Goal: Task Accomplishment & Management: Use online tool/utility

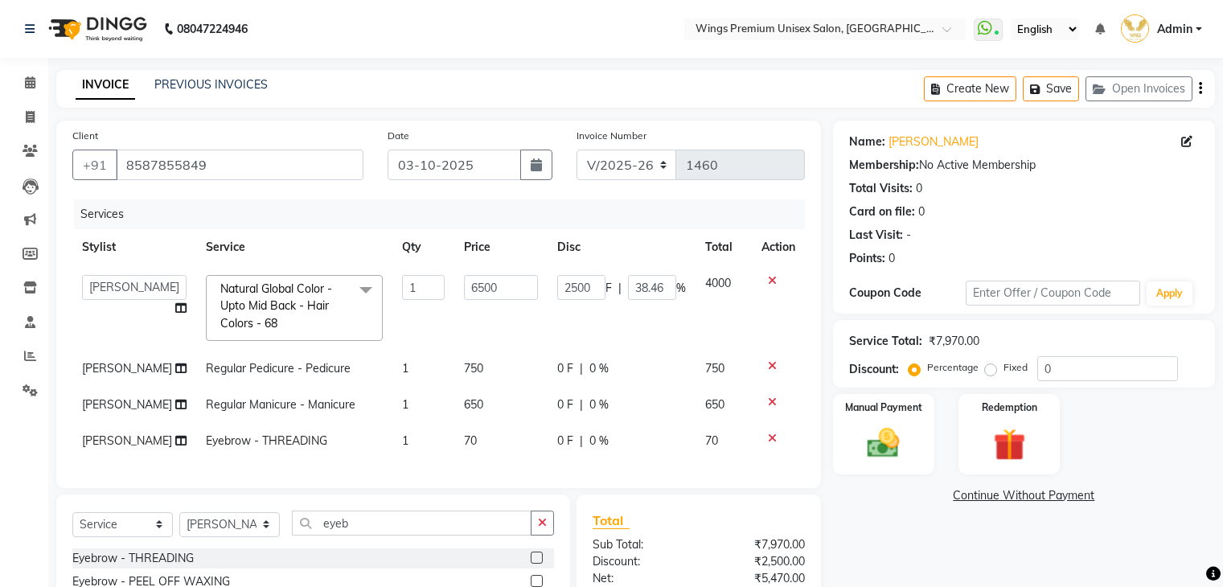
select select "674"
select select "72458"
select select "service"
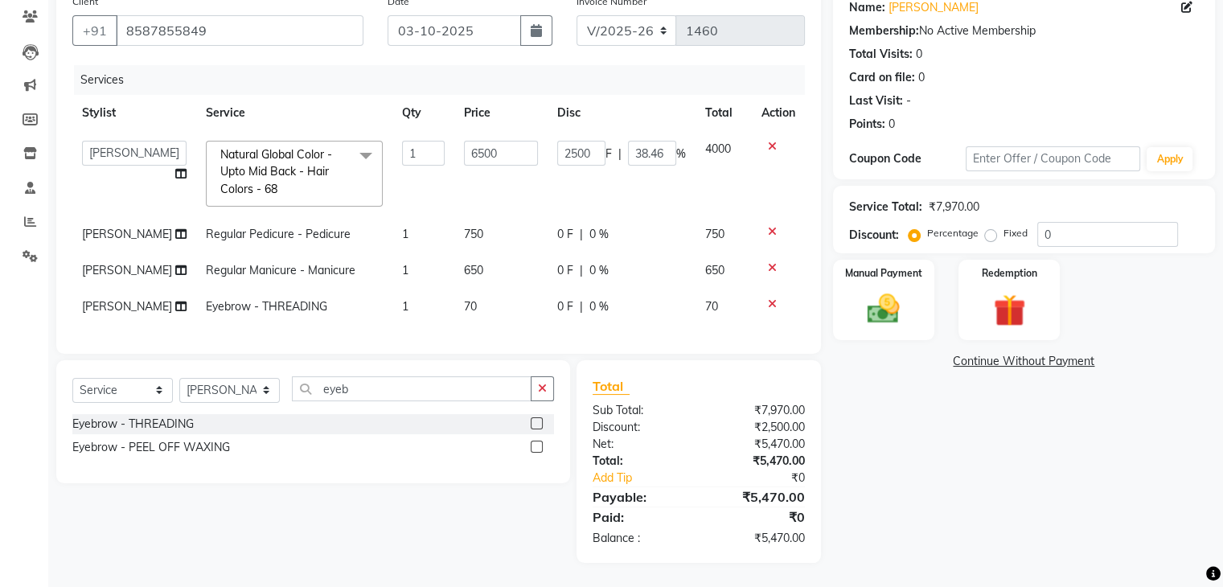
click at [0, 392] on div "Calendar Invoice Clients Leads Marketing Members Inventory Staff Reports Settin…" at bounding box center [108, 237] width 217 height 651
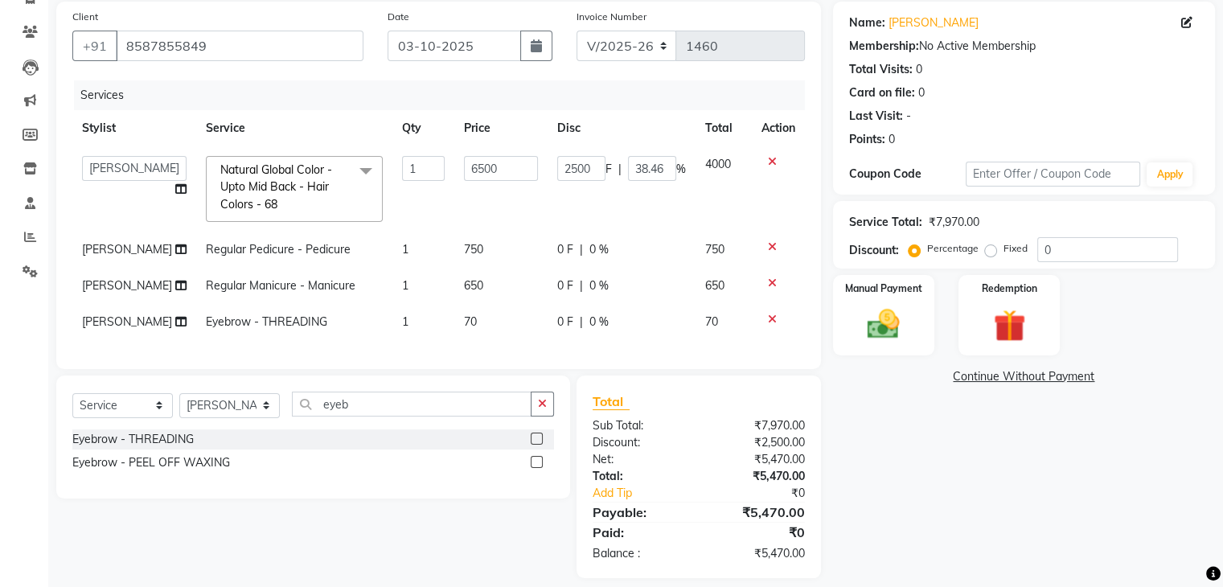
scroll to position [147, 0]
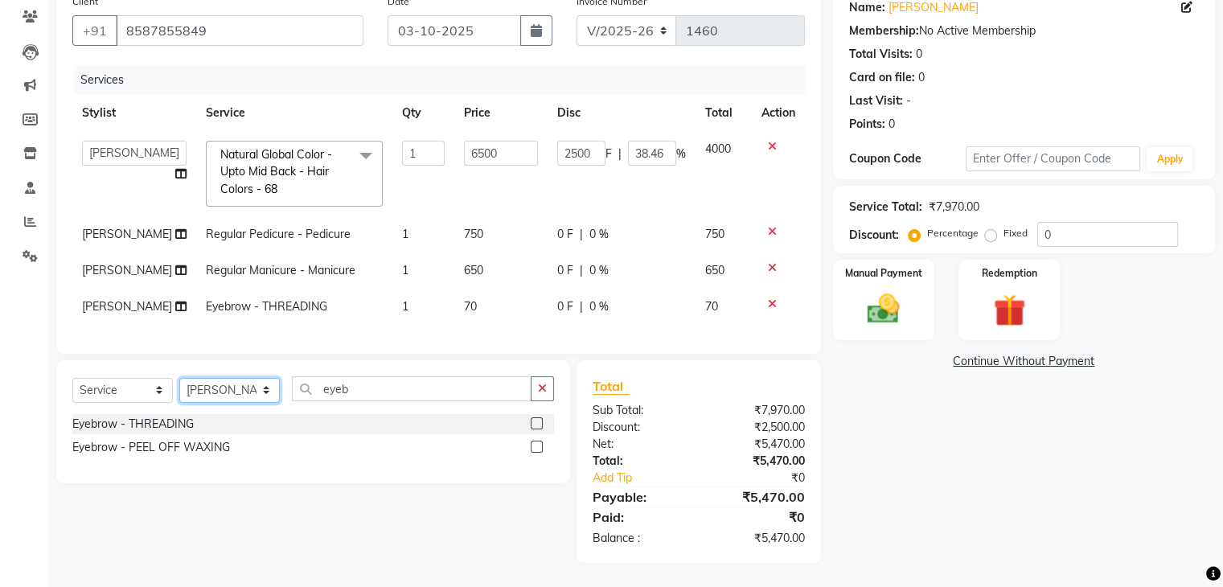
click at [234, 395] on select "Select Stylist [PERSON_NAME] [PERSON_NAME] Front Desk [PERSON_NAME] Shruti Pand…" at bounding box center [229, 390] width 100 height 25
select select "72458"
click at [179, 378] on select "Select Stylist [PERSON_NAME] [PERSON_NAME] Front Desk [PERSON_NAME] Shruti Pand…" at bounding box center [229, 390] width 100 height 25
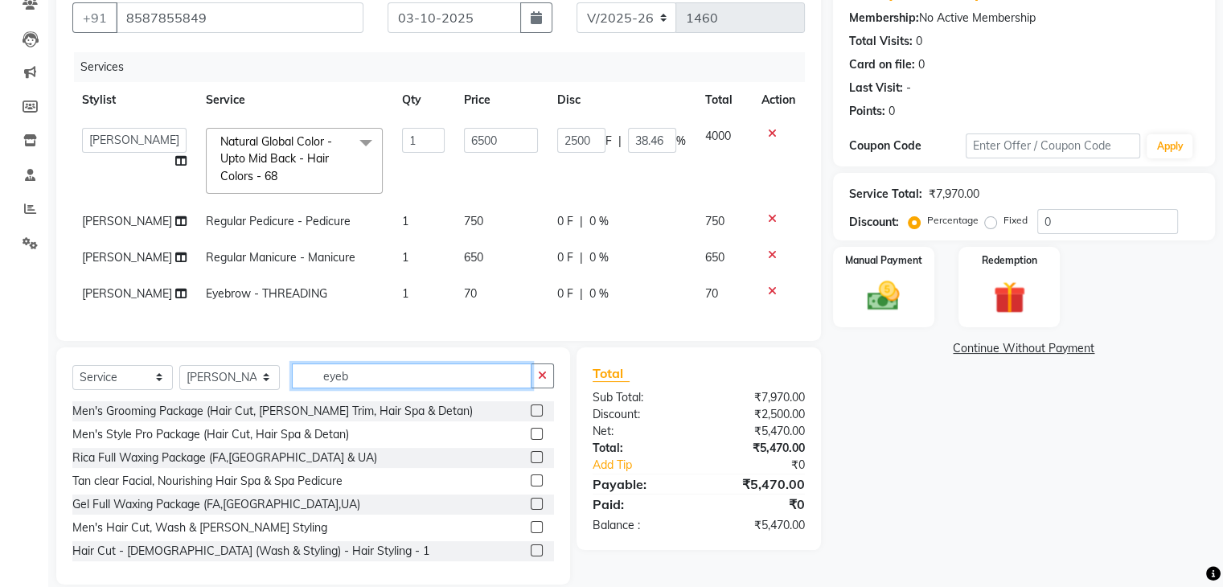
drag, startPoint x: 420, startPoint y: 382, endPoint x: 238, endPoint y: 412, distance: 185.0
click at [238, 401] on div "Select Service Product Membership Package Voucher Prepaid Gift Card Select Styl…" at bounding box center [313, 382] width 482 height 38
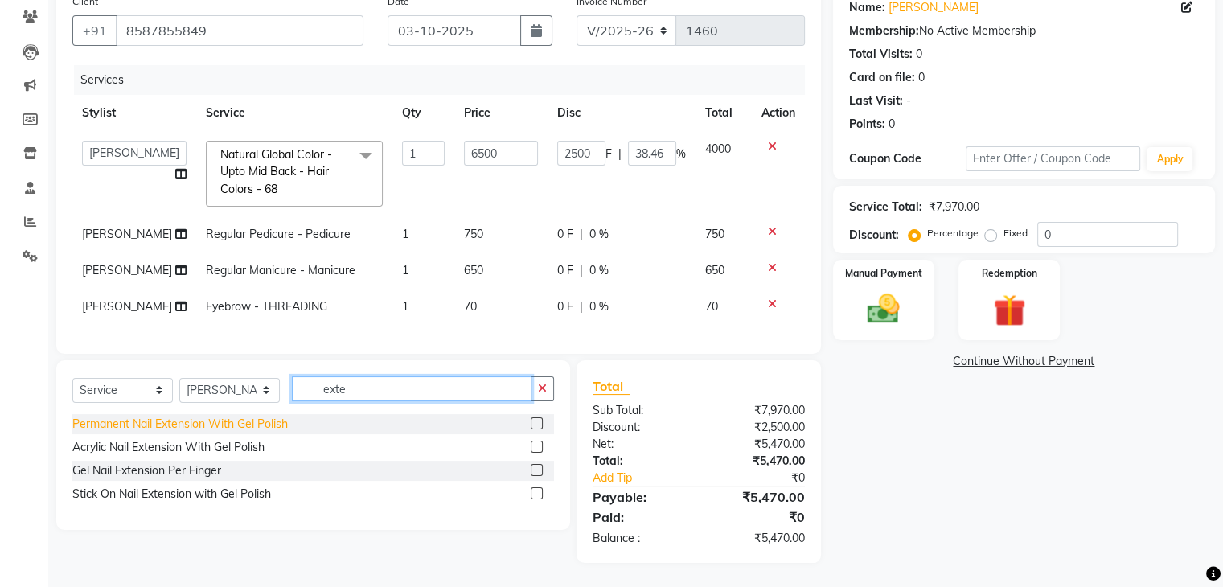
type input "exte"
click at [232, 427] on div "Permanent Nail Extension With Gel Polish" at bounding box center [179, 424] width 215 height 17
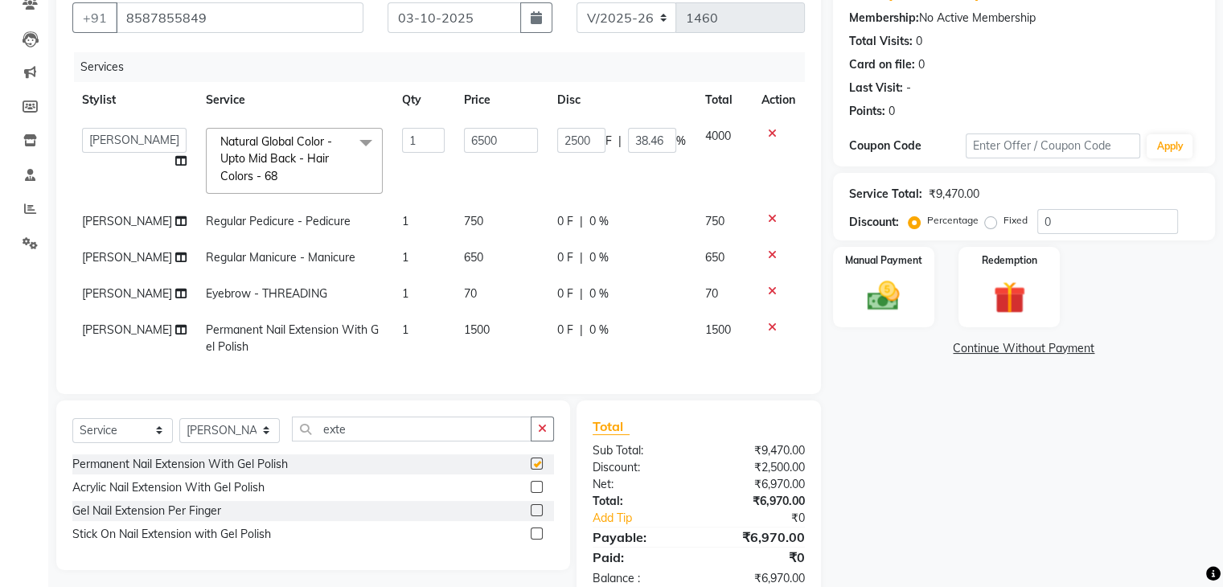
checkbox input "false"
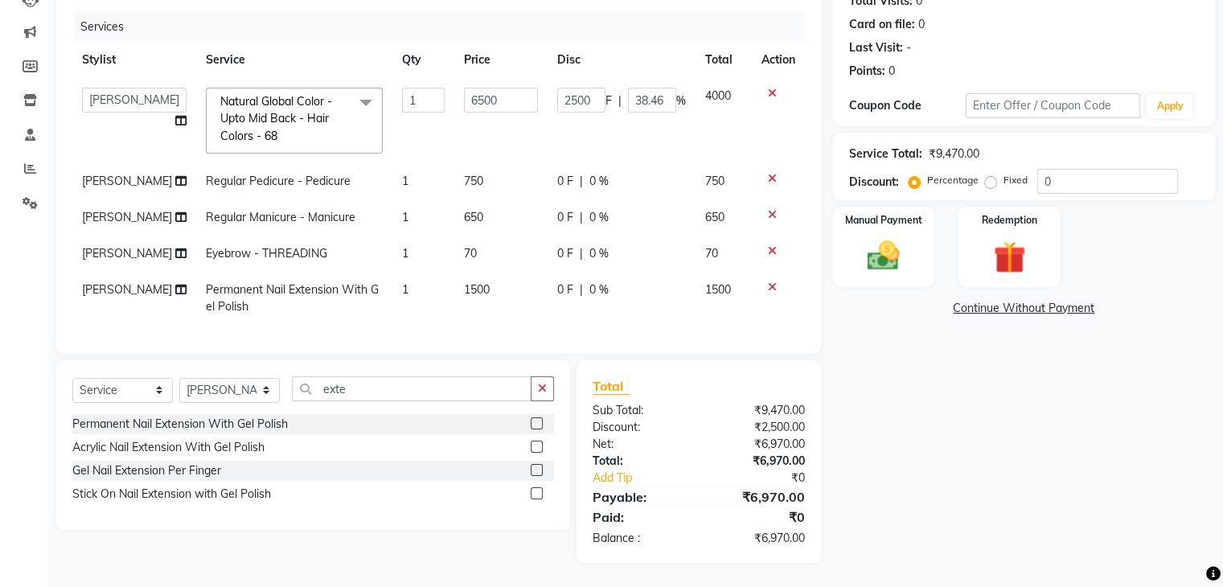
scroll to position [216, 0]
click at [945, 417] on div "Name: [PERSON_NAME] Membership: No Active Membership Total Visits: 0 Card on fi…" at bounding box center [1030, 248] width 394 height 630
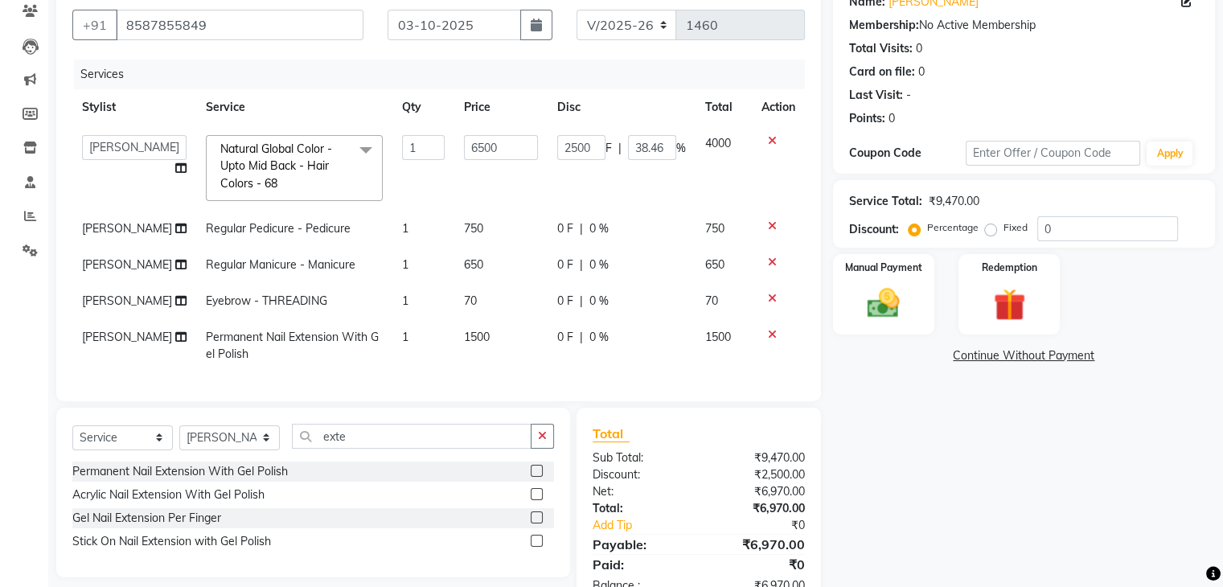
scroll to position [55, 0]
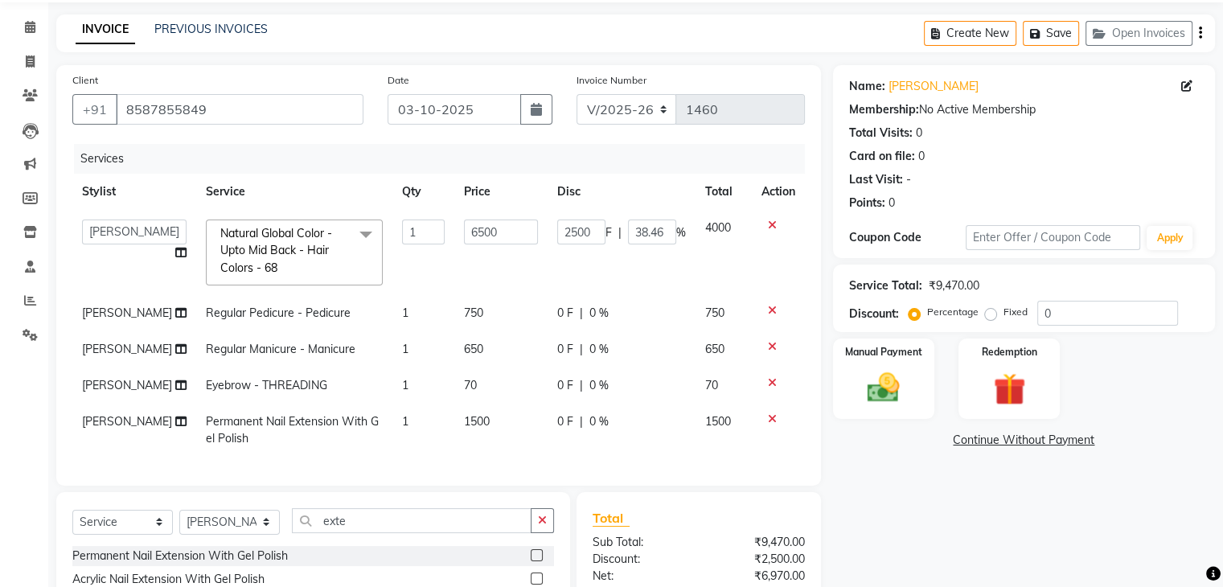
click at [533, 162] on div "Services" at bounding box center [445, 159] width 743 height 30
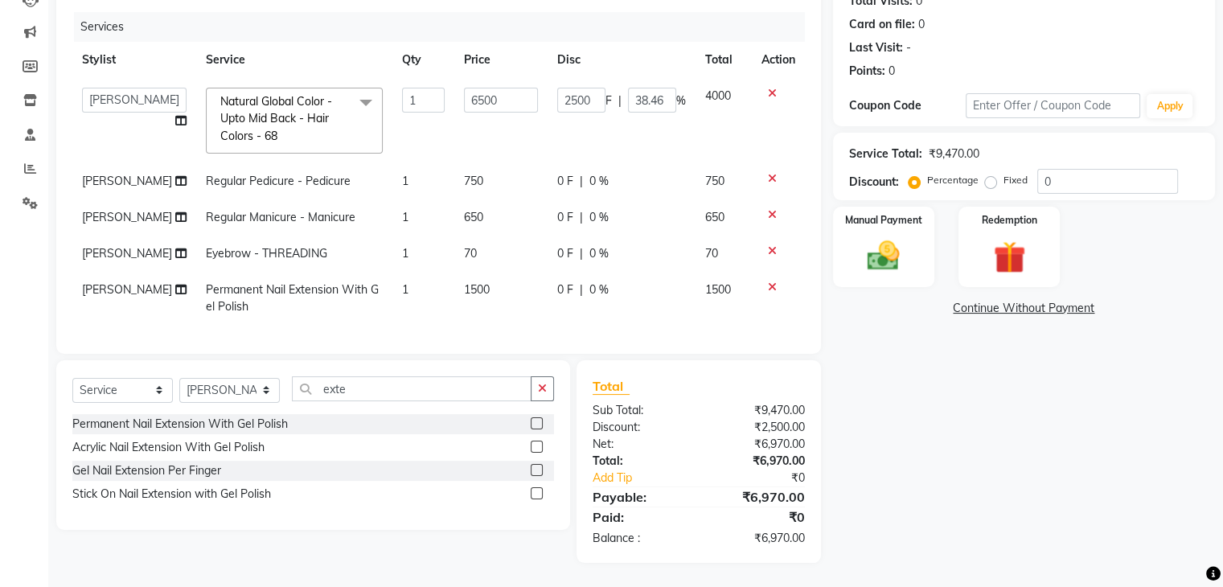
scroll to position [216, 0]
click at [592, 173] on span "0 %" at bounding box center [598, 181] width 19 height 17
select select "82124"
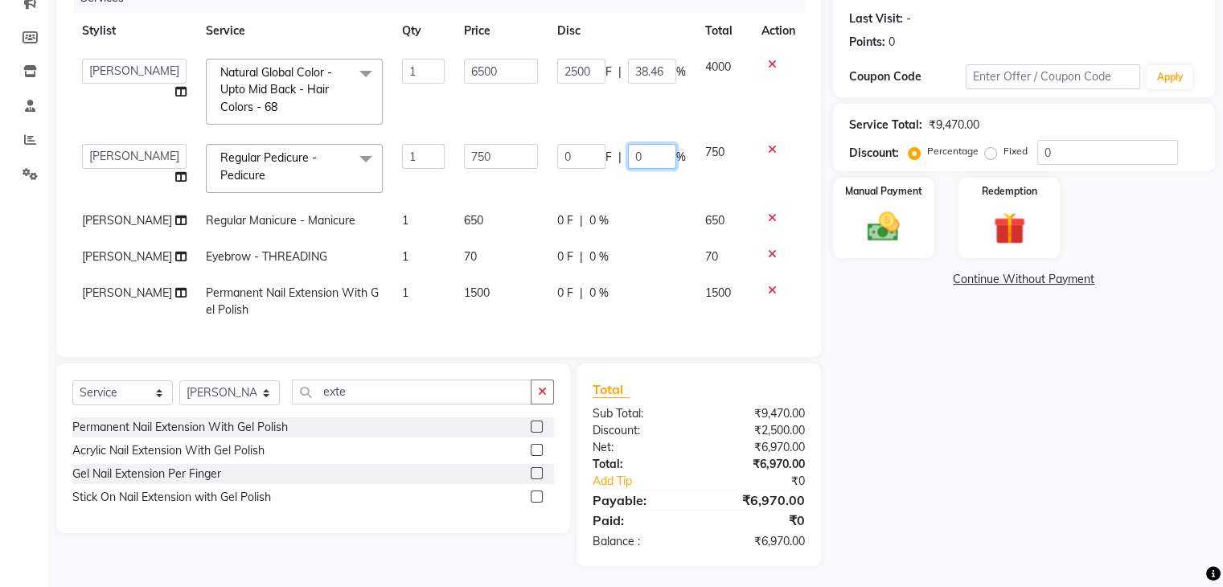
click at [653, 155] on input "0" at bounding box center [652, 156] width 48 height 25
type input "10"
click at [622, 181] on tbody "[PERSON_NAME] [PERSON_NAME] Front Desk [PERSON_NAME] Shruti Panda [PERSON_NAME]…" at bounding box center [438, 188] width 732 height 279
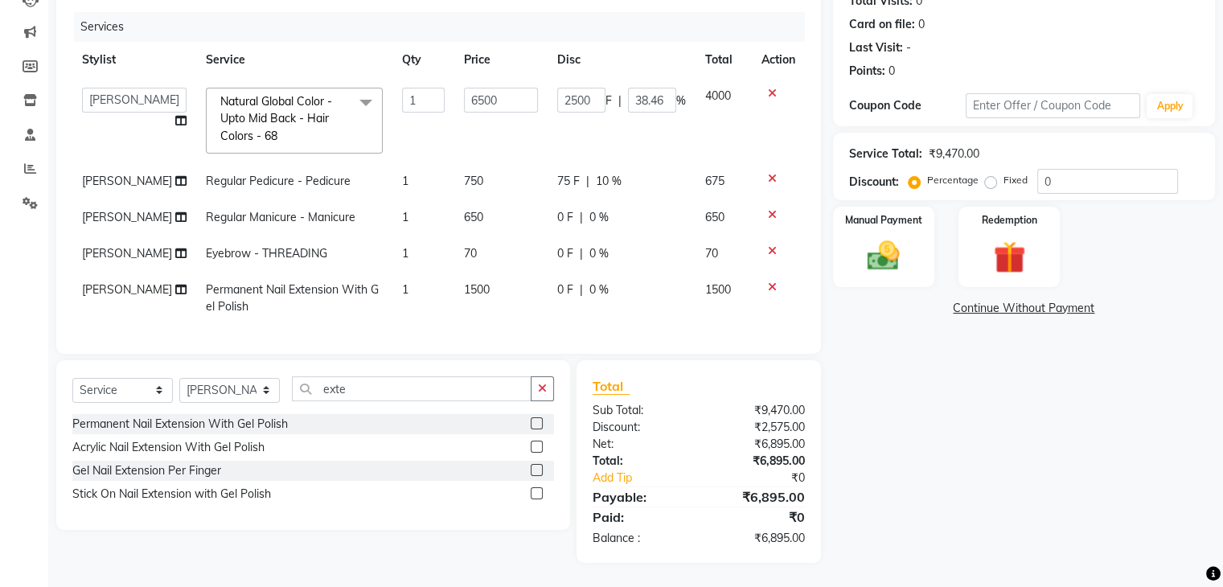
click at [595, 209] on span "0 %" at bounding box center [598, 217] width 19 height 17
select select "88889"
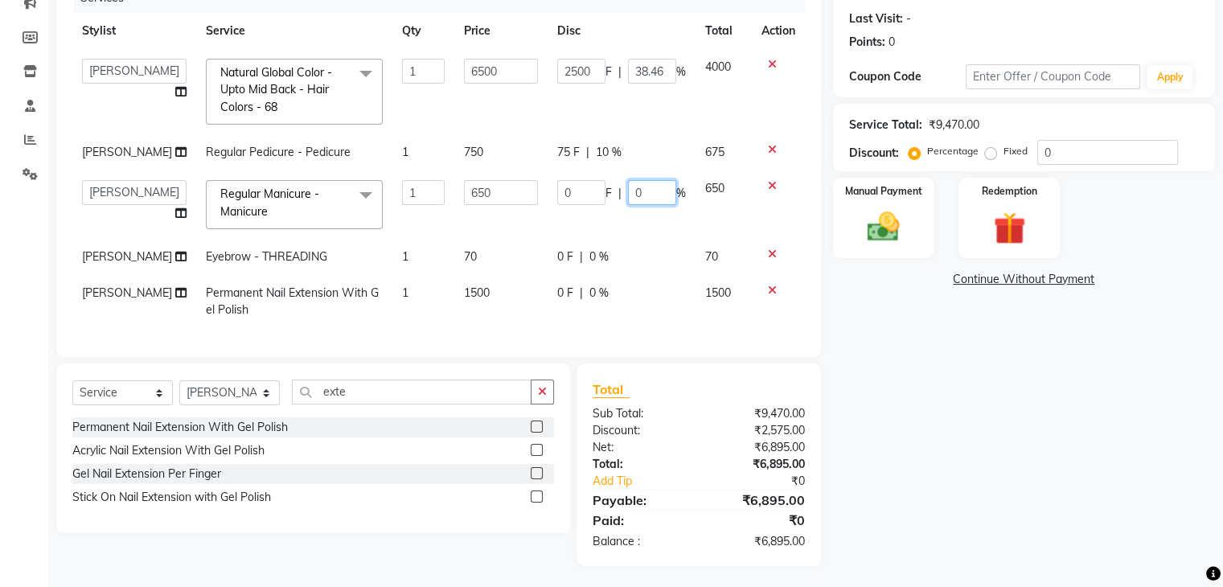
drag, startPoint x: 651, startPoint y: 191, endPoint x: 530, endPoint y: 199, distance: 121.6
click at [530, 199] on tr "[PERSON_NAME] [PERSON_NAME] Front Desk [PERSON_NAME] Shruti Panda [PERSON_NAME]…" at bounding box center [438, 204] width 732 height 68
type input "10"
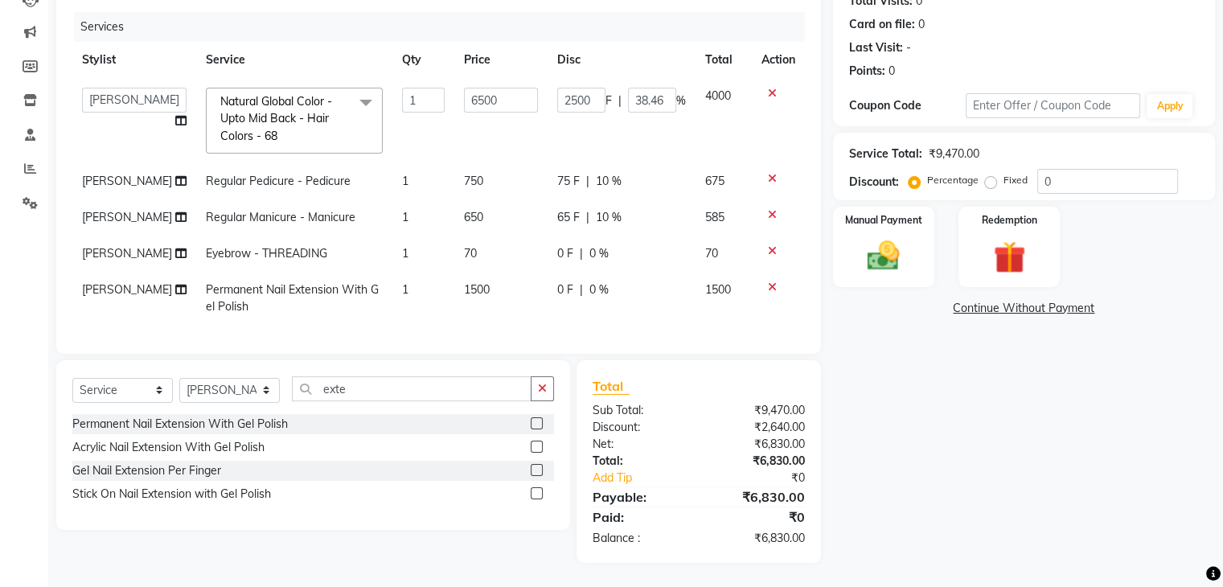
click at [582, 228] on tbody "[PERSON_NAME] [PERSON_NAME] Front Desk [PERSON_NAME] Shruti Panda [PERSON_NAME]…" at bounding box center [438, 201] width 732 height 247
click at [589, 281] on span "0 %" at bounding box center [598, 289] width 19 height 17
select select "72458"
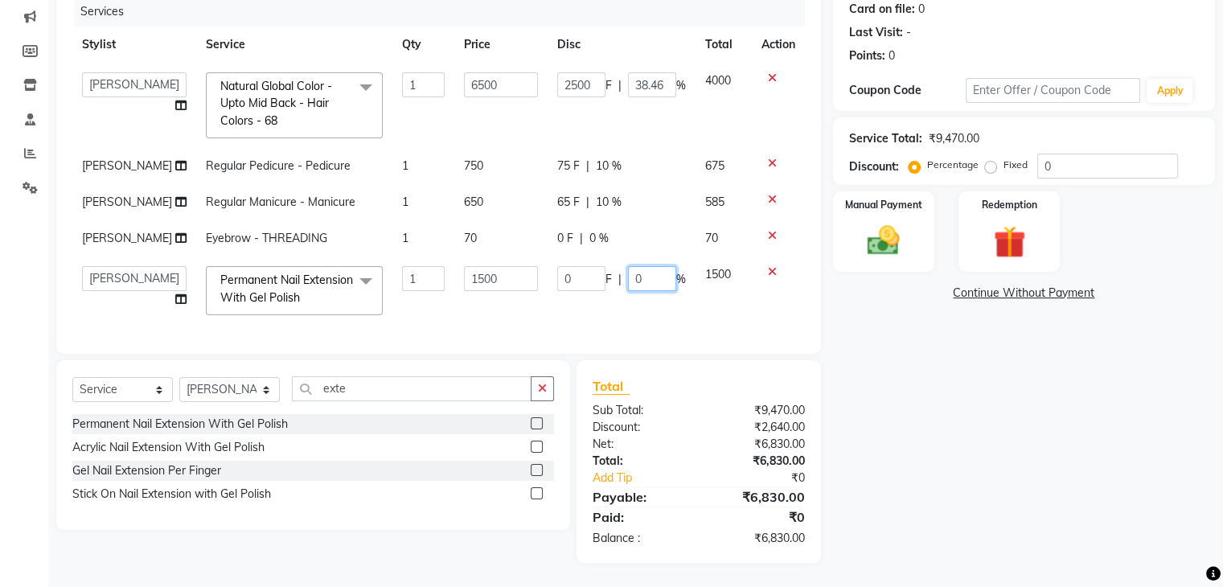
drag, startPoint x: 657, startPoint y: 265, endPoint x: 568, endPoint y: 274, distance: 89.7
click at [568, 274] on div "0 F | 0 %" at bounding box center [621, 278] width 129 height 25
type input "10"
click at [572, 295] on td "0 F | 10 %" at bounding box center [622, 290] width 148 height 68
select select "72458"
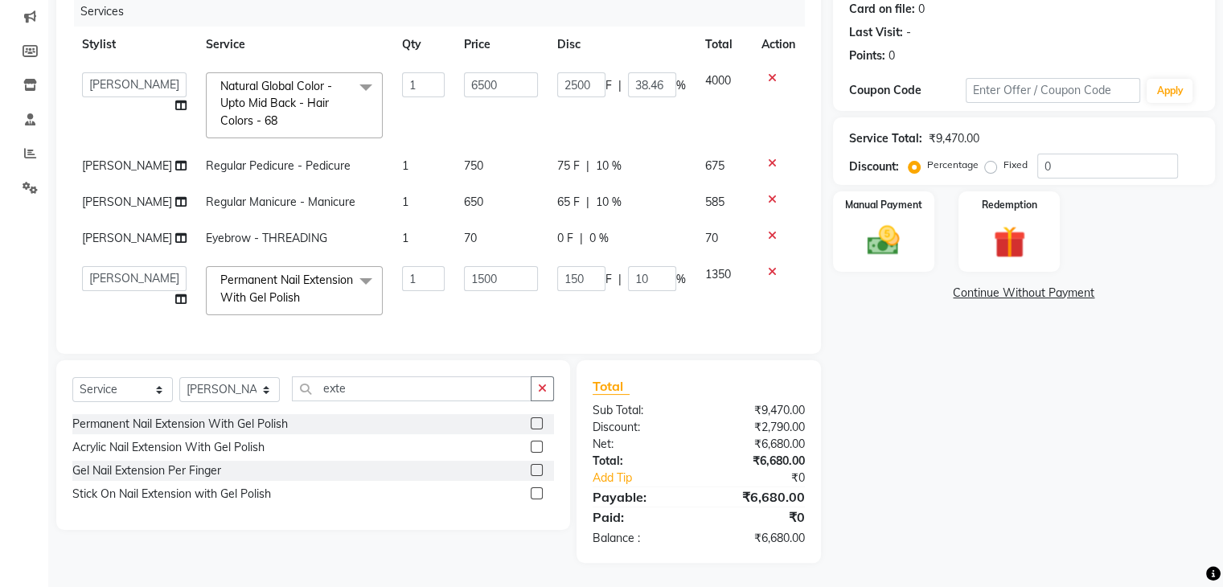
scroll to position [232, 0]
click at [598, 158] on span "10 %" at bounding box center [609, 166] width 26 height 17
select select "82124"
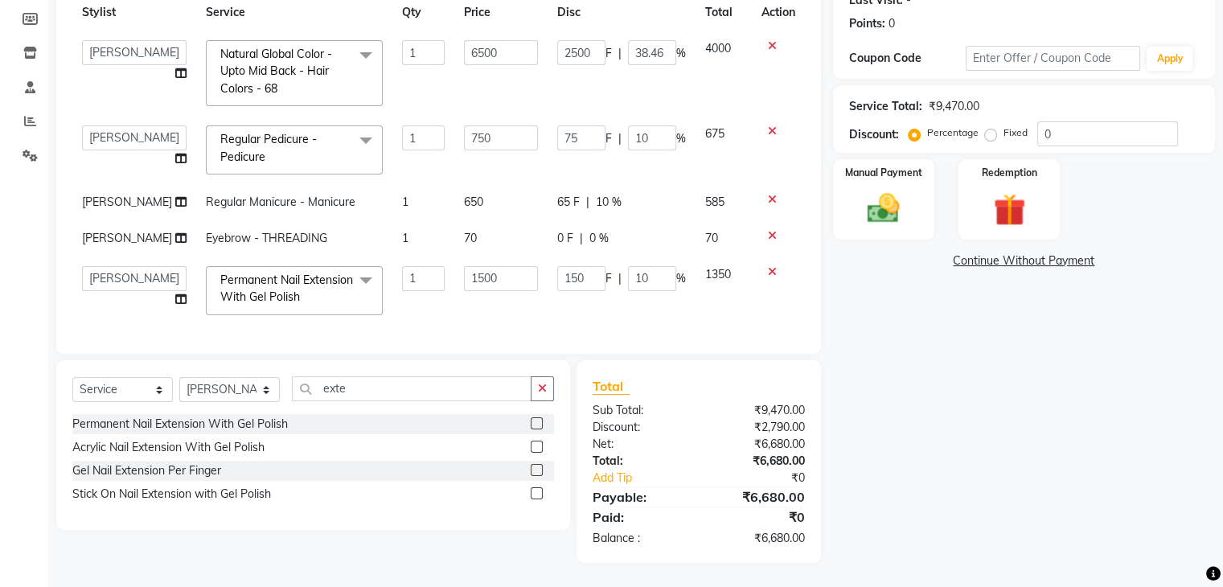
scroll to position [264, 0]
click at [926, 347] on div "Name: [PERSON_NAME] Membership: No Active Membership Total Visits: 0 Card on fi…" at bounding box center [1030, 224] width 394 height 677
click at [874, 190] on img at bounding box center [883, 209] width 54 height 39
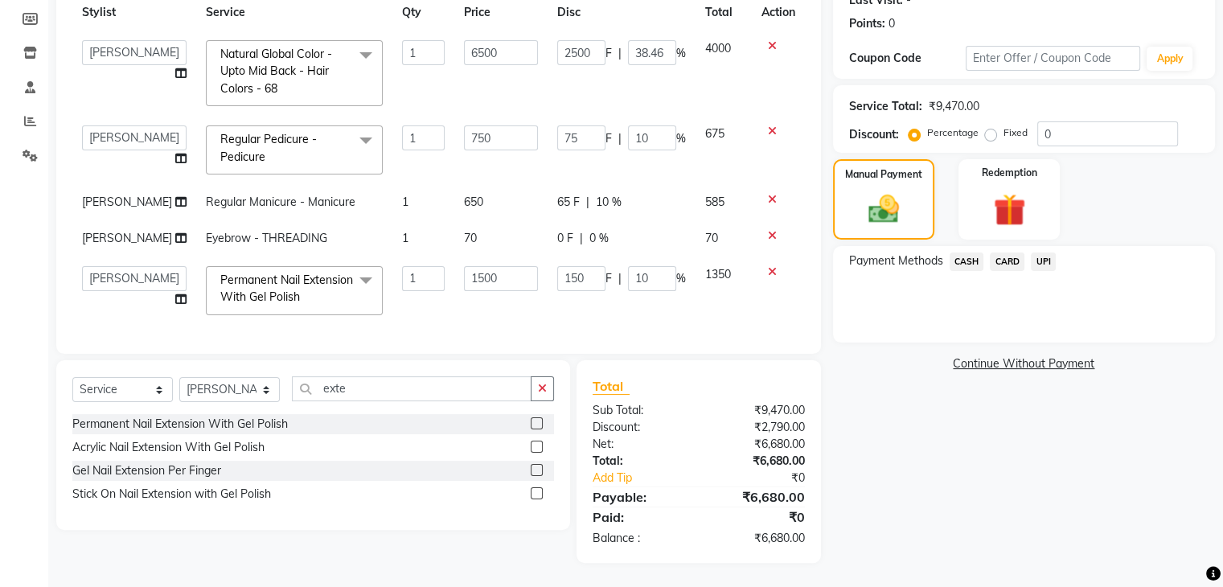
click at [1012, 252] on span "CARD" at bounding box center [1007, 261] width 35 height 18
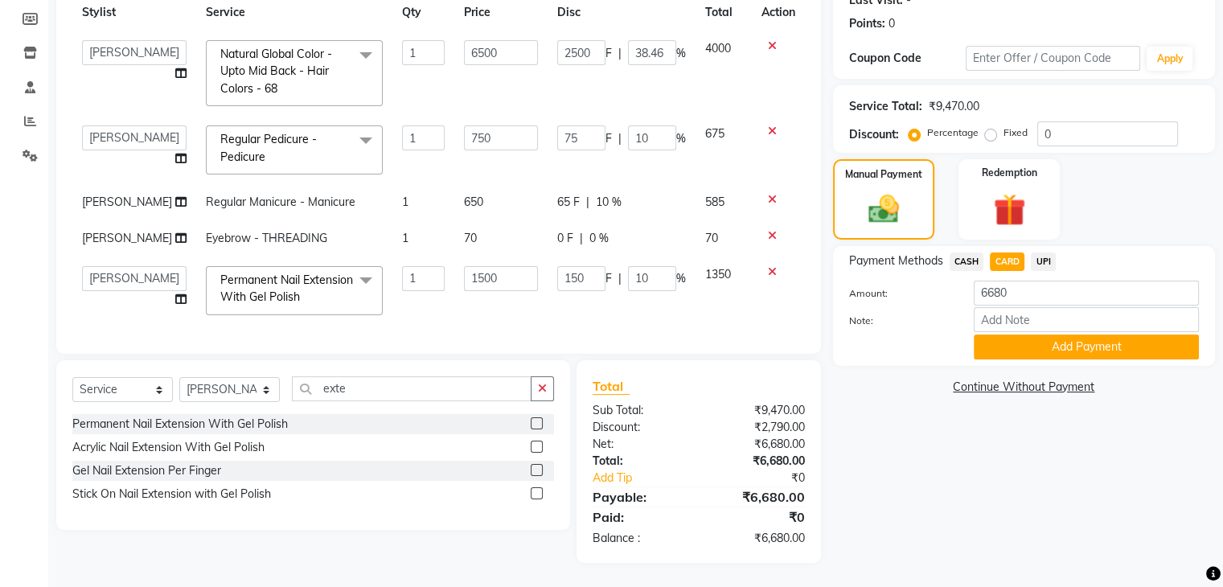
click at [1041, 252] on span "UPI" at bounding box center [1043, 261] width 25 height 18
click at [1052, 334] on button "Add Payment" at bounding box center [1086, 346] width 225 height 25
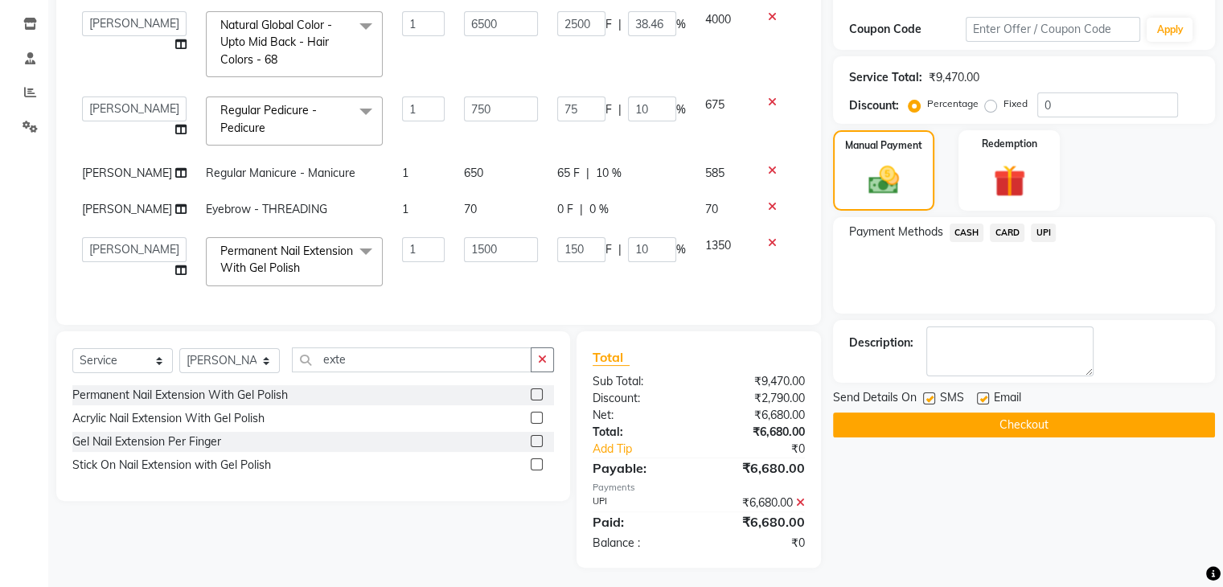
scroll to position [297, 0]
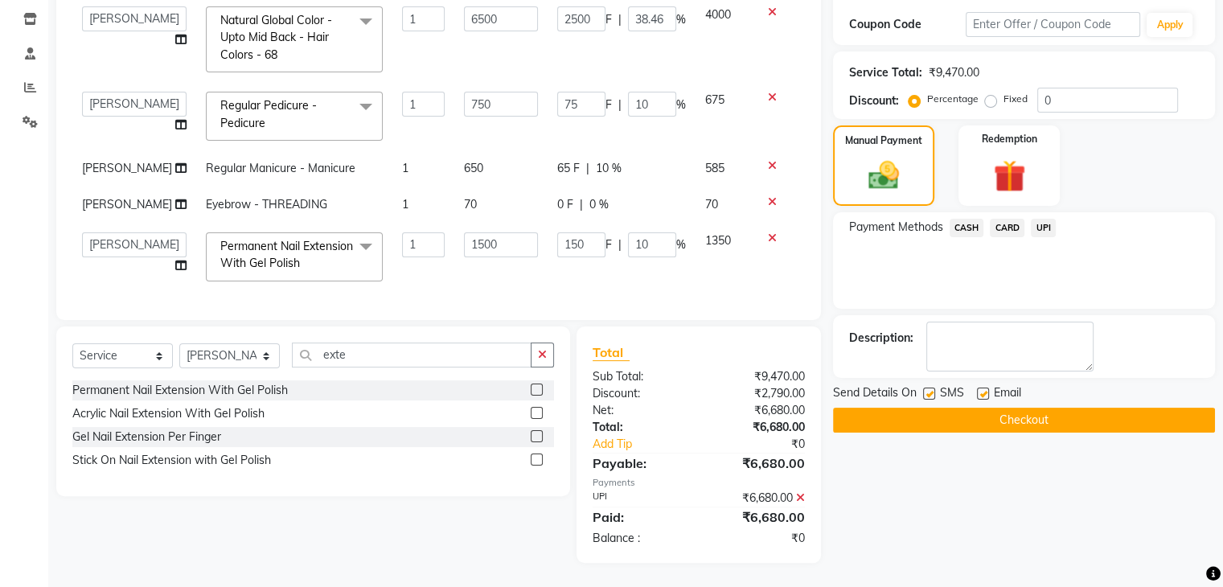
click at [997, 219] on span "CARD" at bounding box center [1007, 228] width 35 height 18
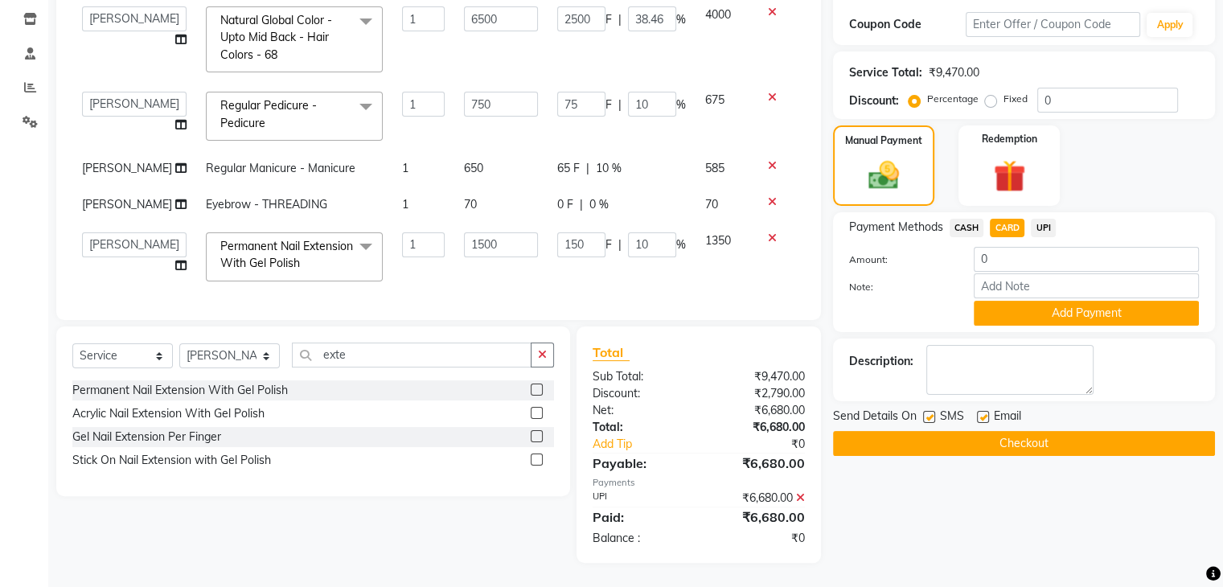
drag, startPoint x: 798, startPoint y: 497, endPoint x: 901, endPoint y: 433, distance: 122.0
click at [798, 496] on icon at bounding box center [800, 497] width 9 height 11
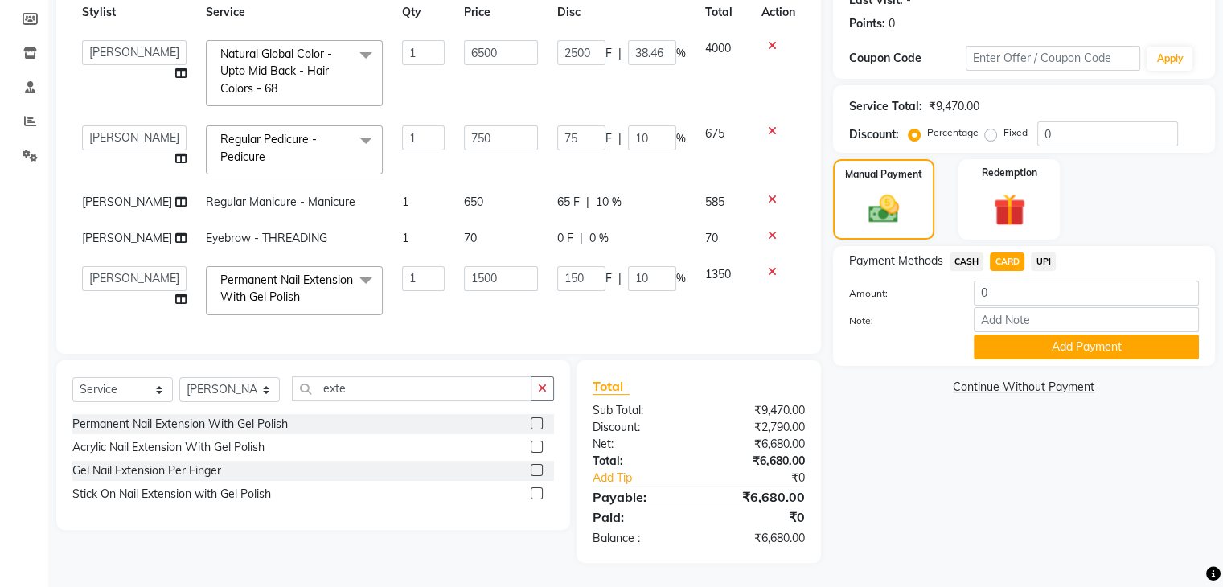
scroll to position [264, 0]
click at [954, 420] on div "Name: [PERSON_NAME] Membership: No Active Membership Total Visits: 0 Card on fi…" at bounding box center [1030, 224] width 394 height 677
click at [954, 252] on span "CASH" at bounding box center [966, 261] width 35 height 18
type input "6680"
click at [1001, 252] on span "CARD" at bounding box center [1007, 261] width 35 height 18
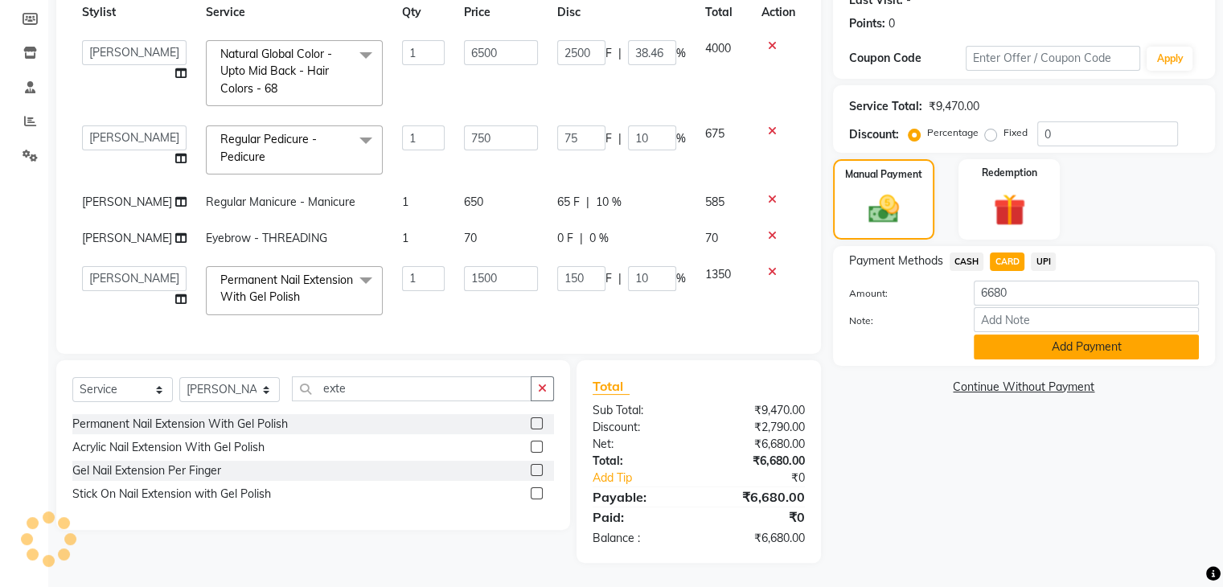
click at [1011, 334] on button "Add Payment" at bounding box center [1086, 346] width 225 height 25
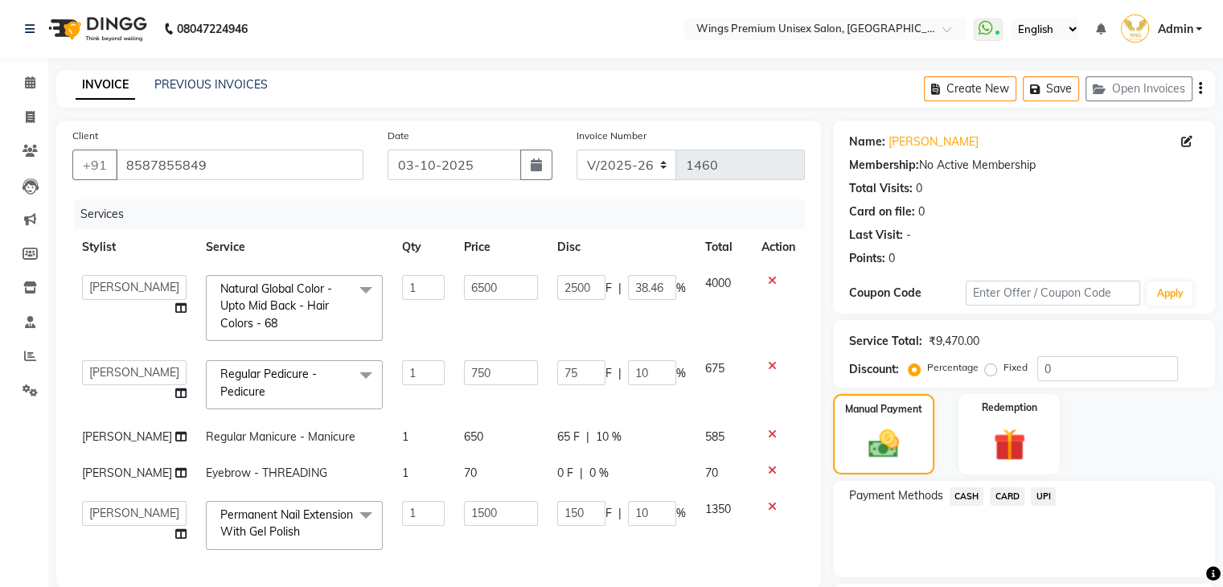
scroll to position [297, 0]
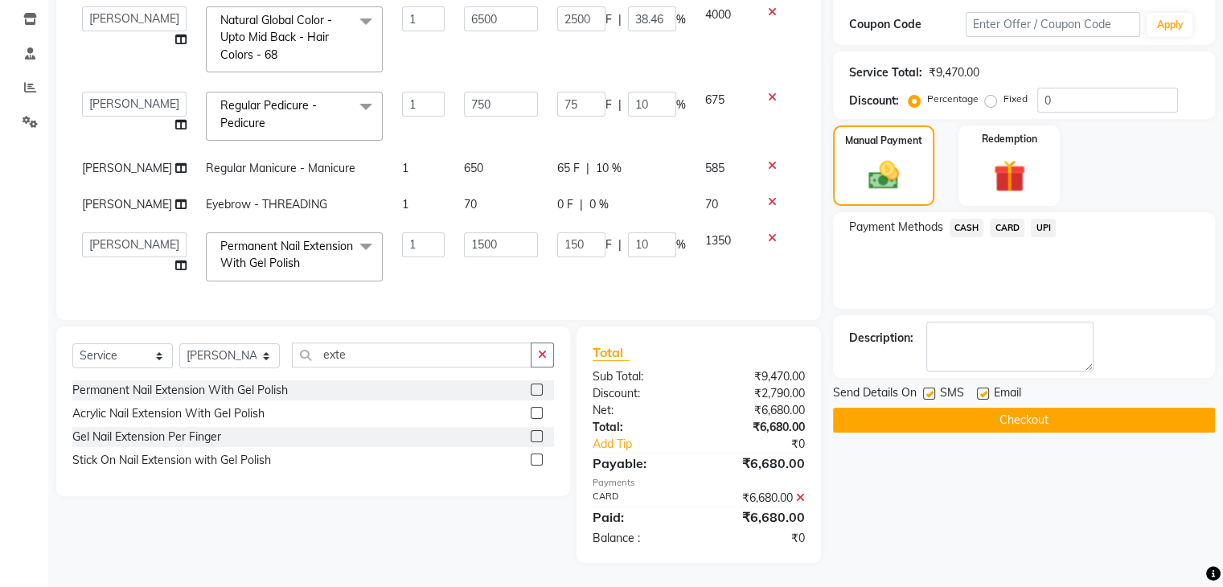
click at [1027, 408] on button "Checkout" at bounding box center [1024, 420] width 382 height 25
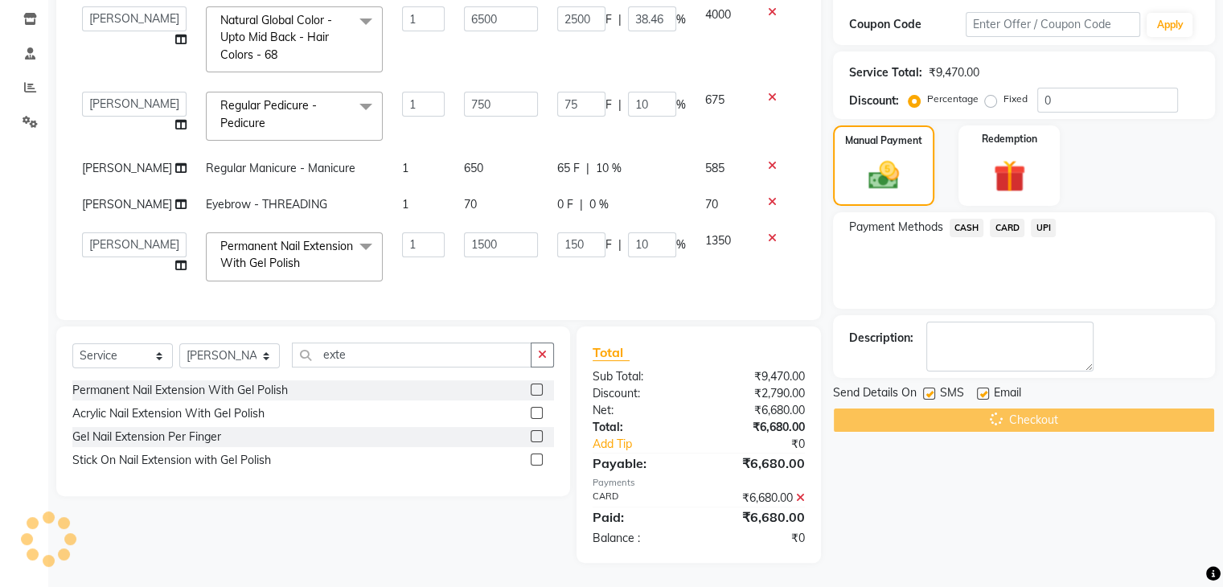
scroll to position [109, 0]
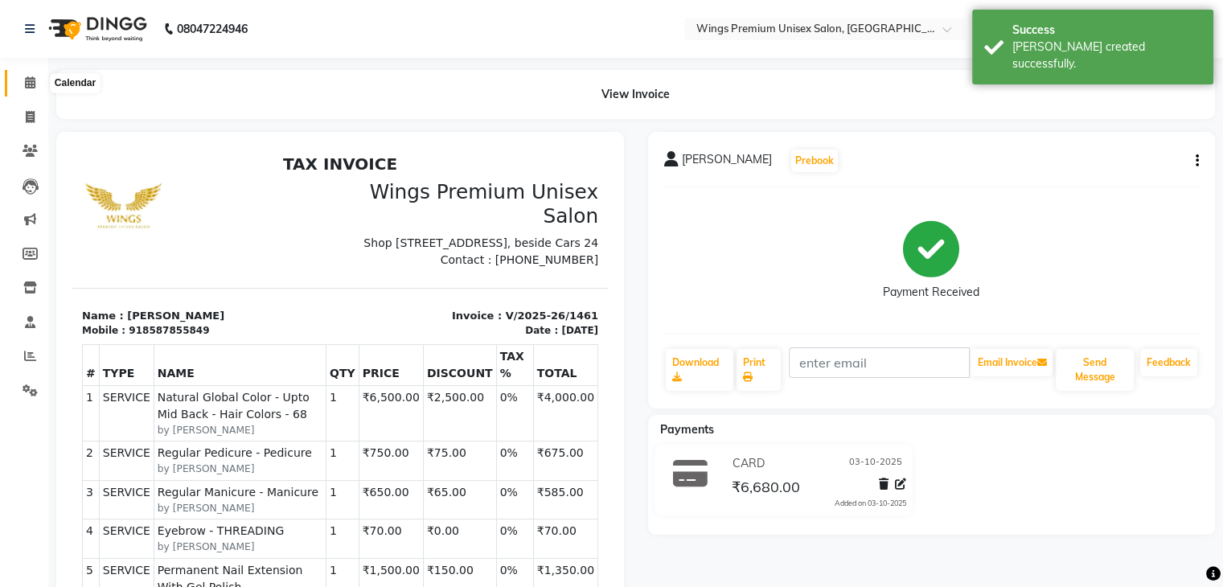
click at [31, 82] on icon at bounding box center [30, 82] width 10 height 12
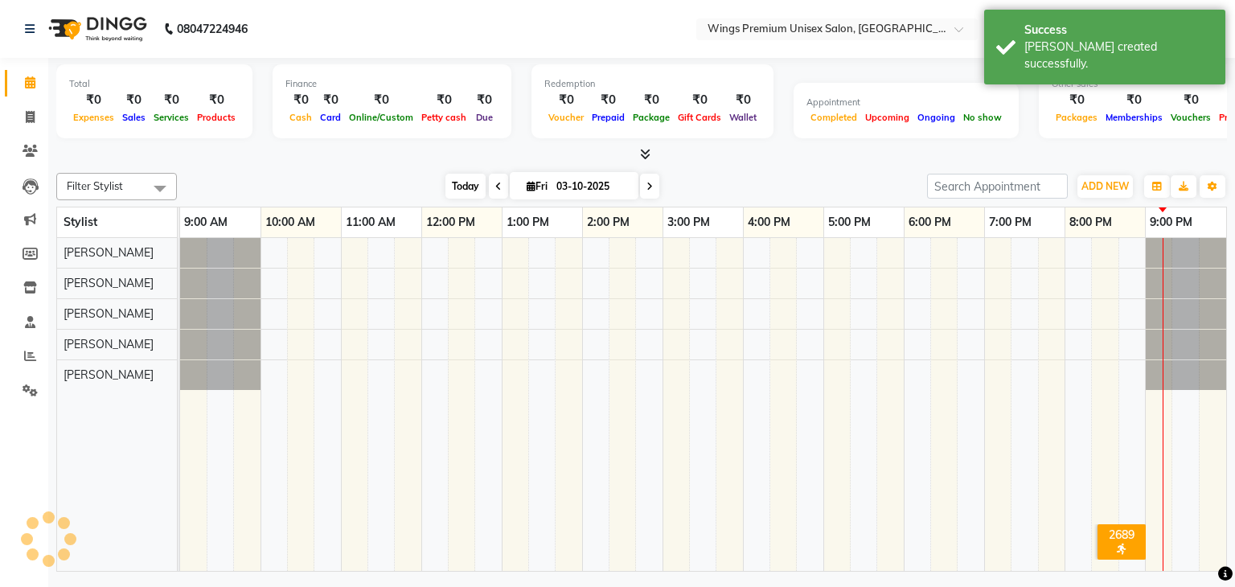
click at [460, 192] on span "Today" at bounding box center [465, 186] width 40 height 25
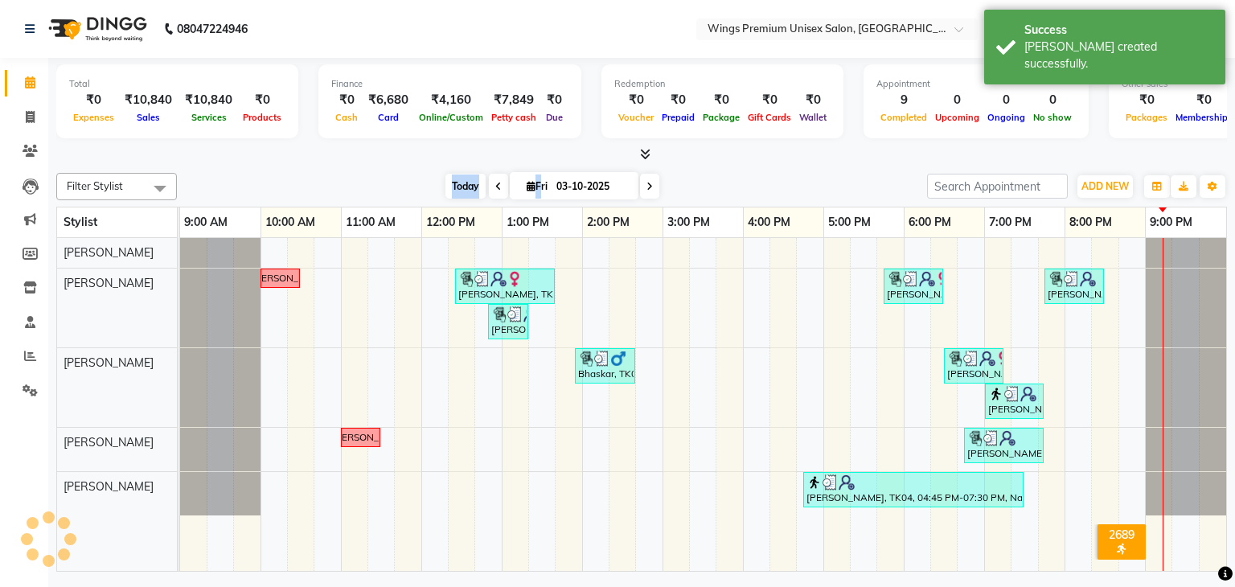
click at [460, 192] on span "Today" at bounding box center [465, 186] width 40 height 25
click at [333, 179] on div "[DATE] [DATE]" at bounding box center [552, 186] width 734 height 24
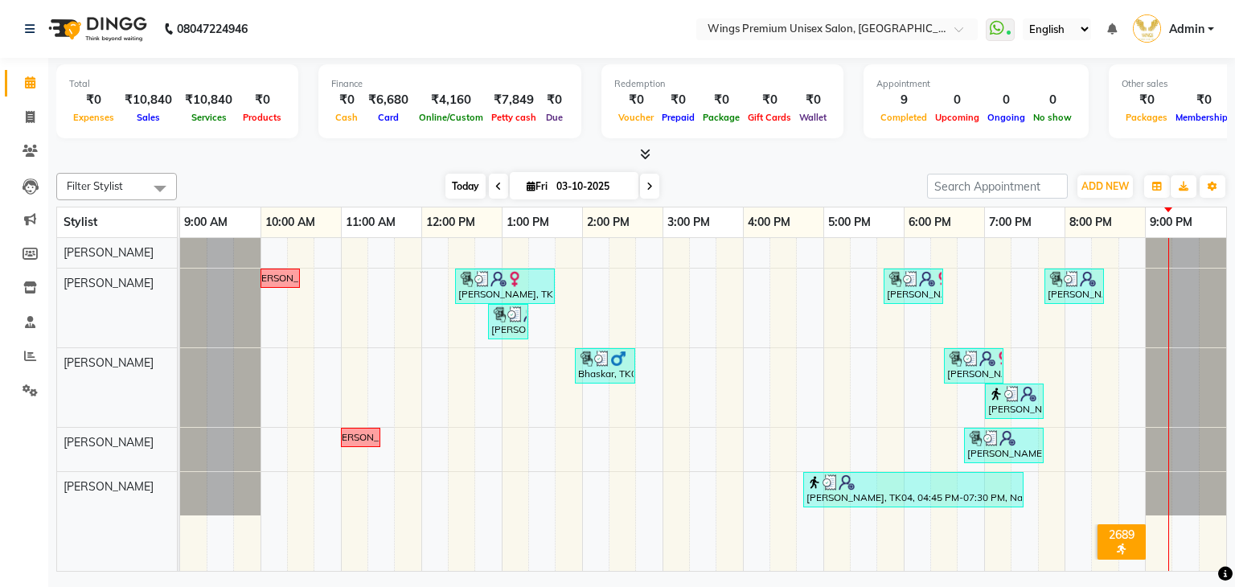
click at [451, 195] on span "Today" at bounding box center [465, 186] width 40 height 25
click at [453, 187] on span "Today" at bounding box center [465, 186] width 40 height 25
click at [318, 178] on div "[DATE] [DATE]" at bounding box center [552, 186] width 734 height 24
